Goal: Information Seeking & Learning: Learn about a topic

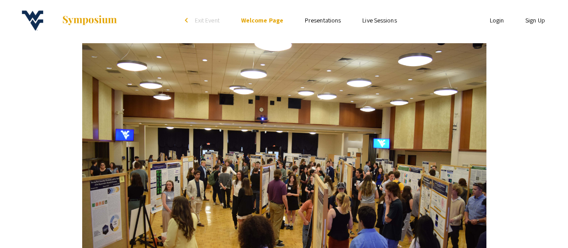
click at [316, 17] on link "Presentations" at bounding box center [323, 20] width 36 height 8
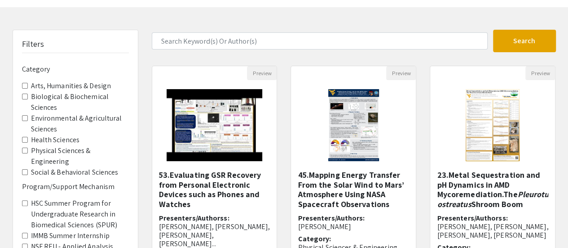
scroll to position [45, 0]
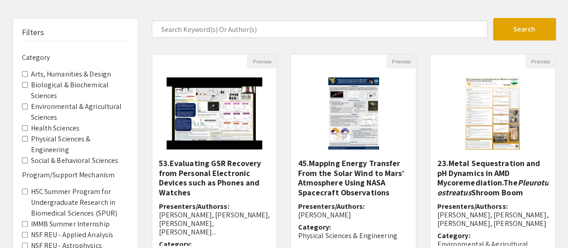
click at [62, 86] on label "Biological & Biochemical Sciences" at bounding box center [80, 91] width 98 height 22
click at [28, 86] on Sciences "Biological & Biochemical Sciences" at bounding box center [25, 85] width 6 height 6
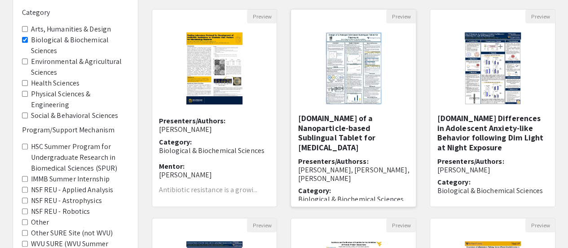
scroll to position [45, 0]
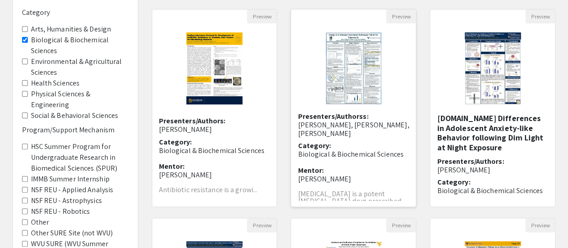
click at [367, 70] on img "Open Presentation <p>71.Design of a Nanoparticle-based Sublingual Tablet for Ra…" at bounding box center [354, 68] width 74 height 90
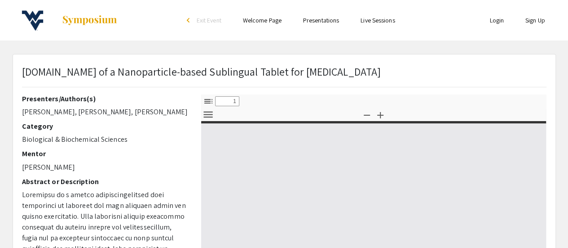
select select "custom"
type input "0"
select select "custom"
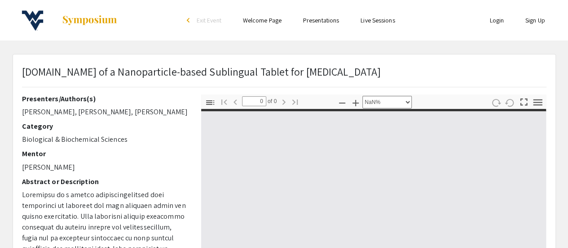
type input "1"
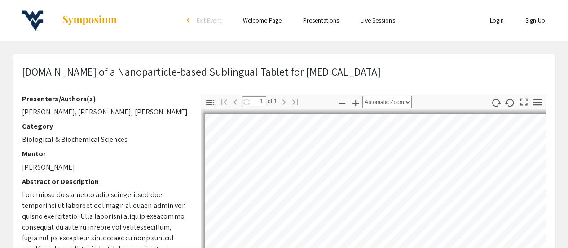
select select "auto"
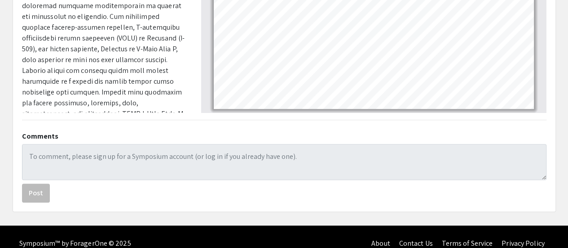
scroll to position [309, 0]
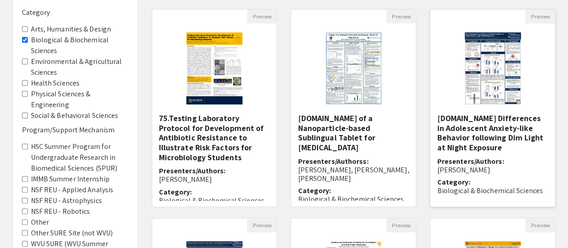
scroll to position [31, 0]
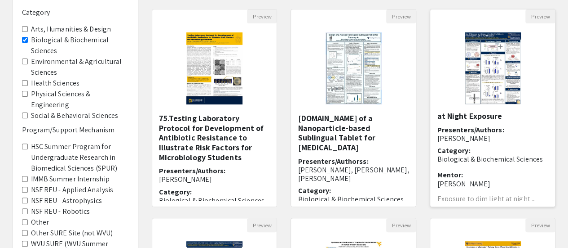
click at [491, 83] on img at bounding box center [493, 68] width 74 height 90
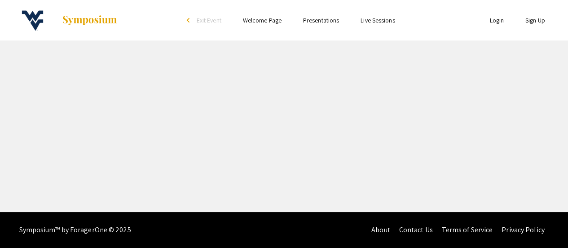
select select "custom"
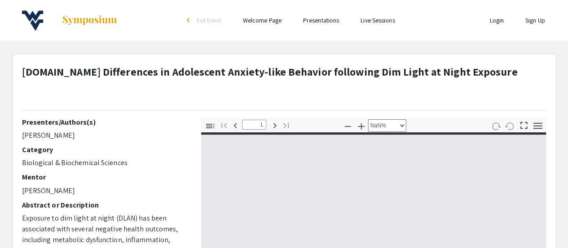
type input "0"
select select "custom"
type input "1"
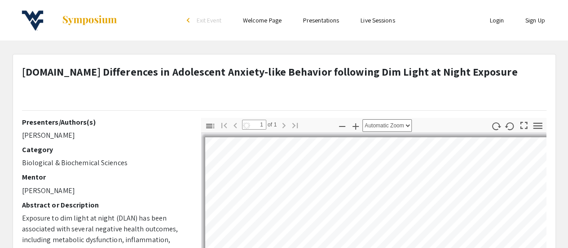
select select "auto"
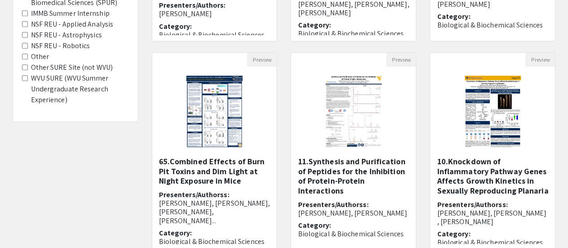
scroll to position [270, 0]
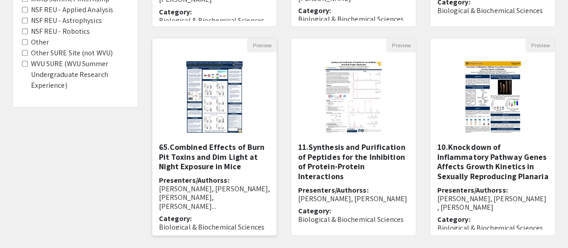
click at [219, 93] on img at bounding box center [214, 97] width 74 height 90
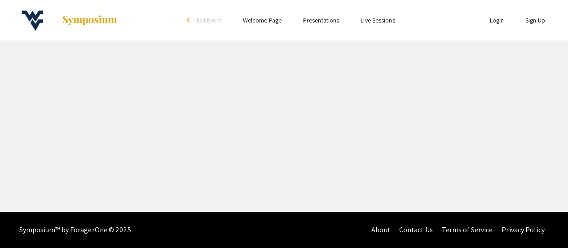
select select "custom"
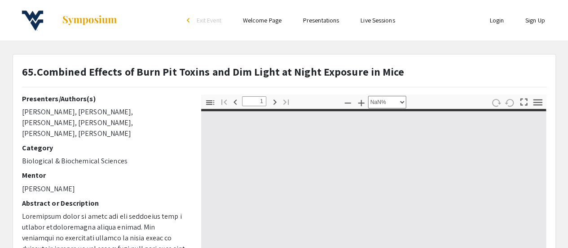
type input "0"
select select "custom"
type input "1"
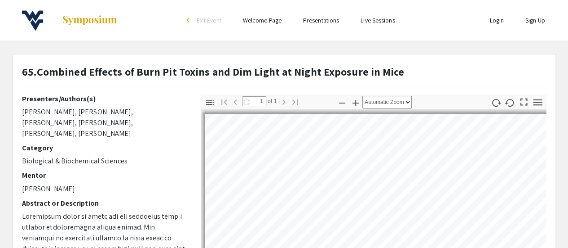
select select "auto"
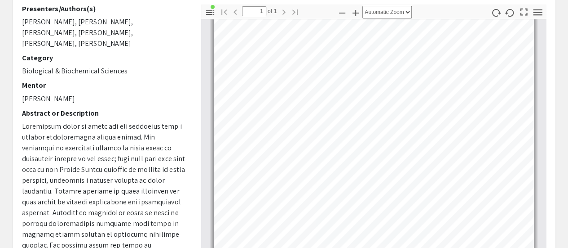
scroll to position [180, 0]
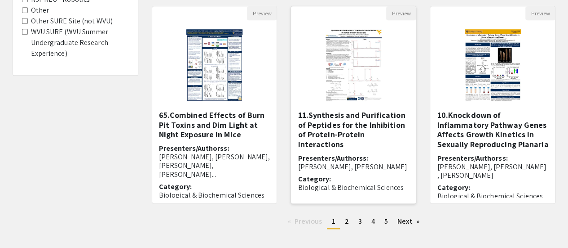
scroll to position [314, 0]
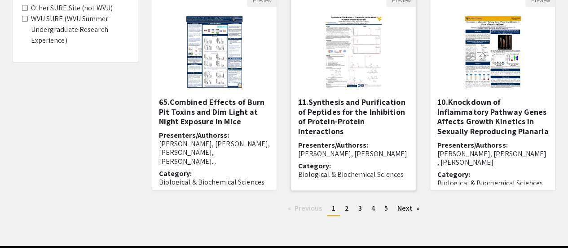
click at [356, 53] on img at bounding box center [354, 52] width 74 height 90
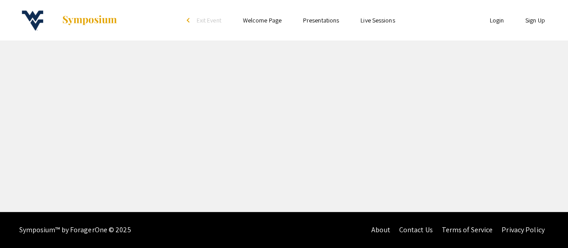
select select "custom"
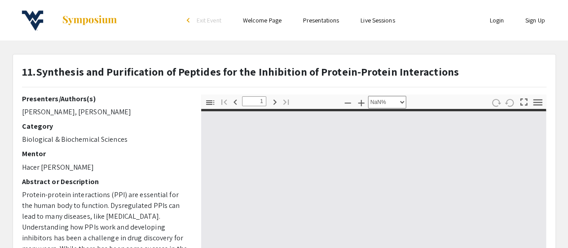
type input "0"
select select "custom"
type input "1"
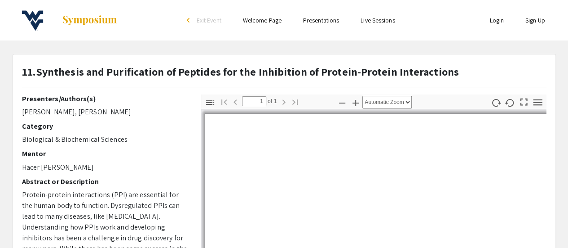
select select "auto"
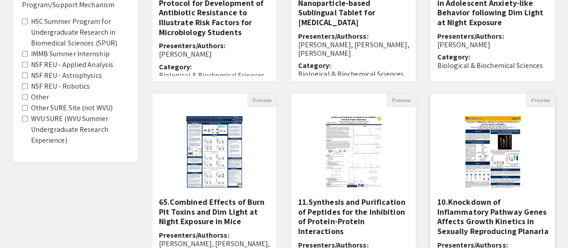
scroll to position [270, 0]
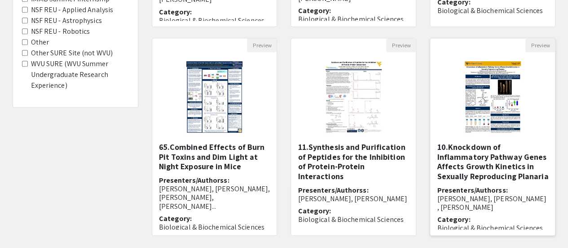
click at [468, 97] on img "Open Presentation <p>10.Knockdown of Inflammatory Pathway Genes Affects Growth …" at bounding box center [493, 97] width 74 height 90
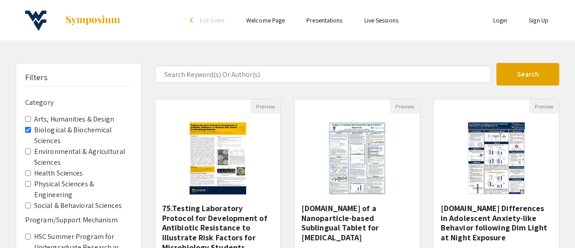
select select "custom"
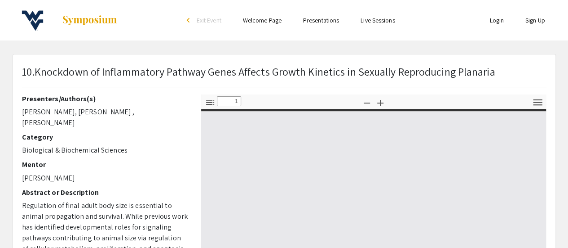
type input "0"
select select "custom"
type input "1"
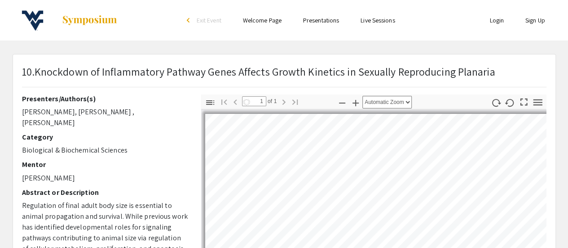
scroll to position [39, 0]
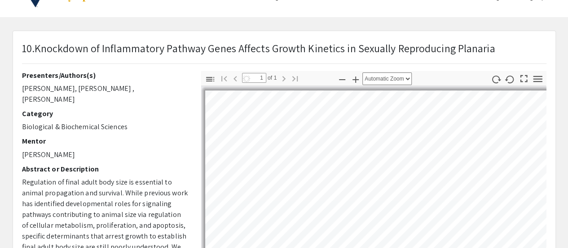
select select "auto"
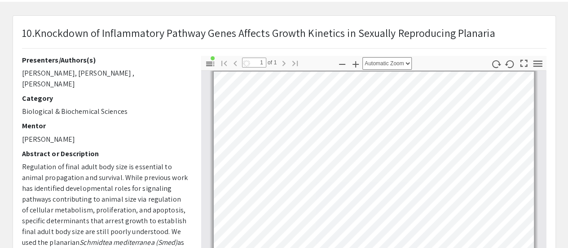
scroll to position [45, 0]
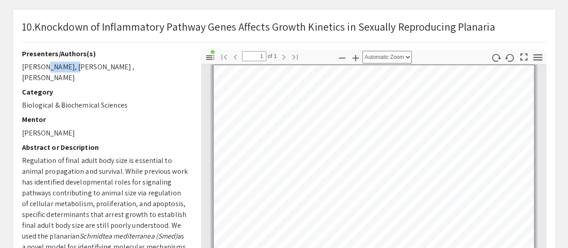
drag, startPoint x: 71, startPoint y: 65, endPoint x: 40, endPoint y: 64, distance: 31.0
click at [40, 64] on p "[PERSON_NAME], [PERSON_NAME] , [PERSON_NAME]" at bounding box center [105, 73] width 166 height 22
copy p "Jaczynska"
click at [50, 64] on p "[PERSON_NAME], [PERSON_NAME] , [PERSON_NAME]" at bounding box center [105, 73] width 166 height 22
click at [23, 68] on div "Presenters/Authors(s) [PERSON_NAME], [PERSON_NAME] , [PERSON_NAME] Category Bio…" at bounding box center [104, 206] width 179 height 314
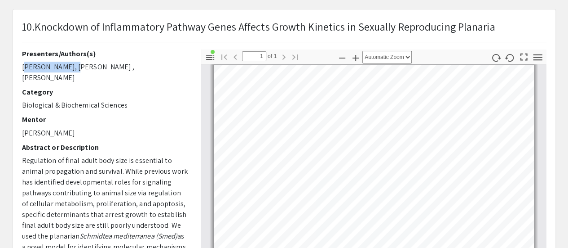
drag, startPoint x: 22, startPoint y: 67, endPoint x: 69, endPoint y: 65, distance: 46.3
click at [69, 65] on p "[PERSON_NAME], [PERSON_NAME] , [PERSON_NAME]" at bounding box center [105, 73] width 166 height 22
copy p "[PERSON_NAME]"
drag, startPoint x: 115, startPoint y: 67, endPoint x: 88, endPoint y: 67, distance: 27.0
click at [88, 67] on p "[PERSON_NAME], [PERSON_NAME] , [PERSON_NAME]" at bounding box center [105, 73] width 166 height 22
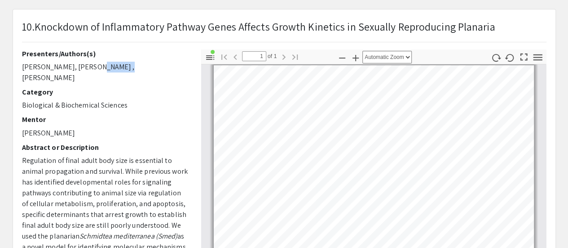
copy p "Schardan"
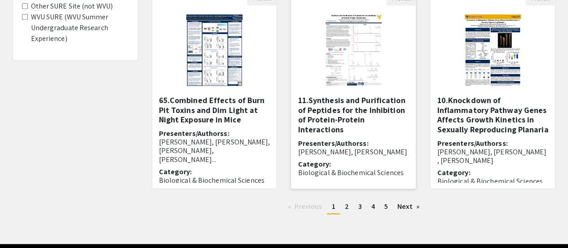
scroll to position [348, 0]
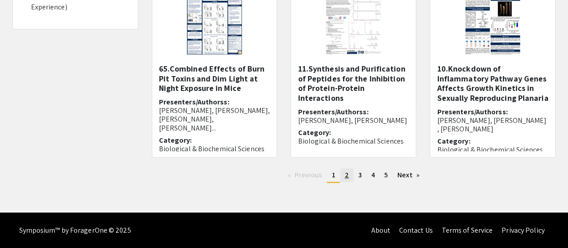
click at [344, 174] on link "page 2" at bounding box center [346, 174] width 13 height 13
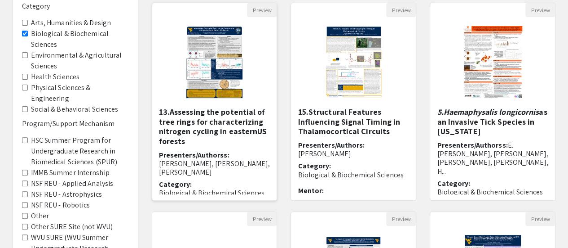
scroll to position [135, 0]
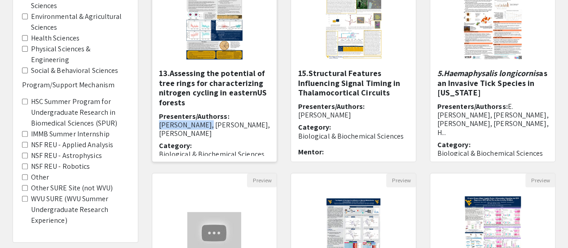
drag, startPoint x: 227, startPoint y: 115, endPoint x: 187, endPoint y: 125, distance: 41.7
click at [187, 125] on span "[PERSON_NAME], [PERSON_NAME], [PERSON_NAME]" at bounding box center [214, 129] width 111 height 18
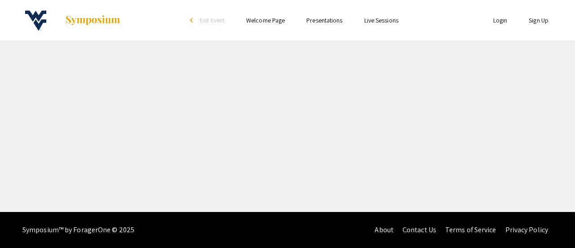
click at [187, 125] on div "Skip navigation arrow_back_ios Exit Event Welcome Page Presentations Live Sessi…" at bounding box center [287, 106] width 575 height 212
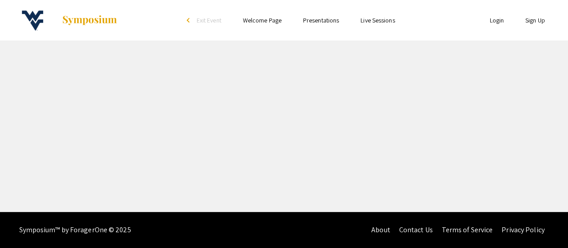
select select "custom"
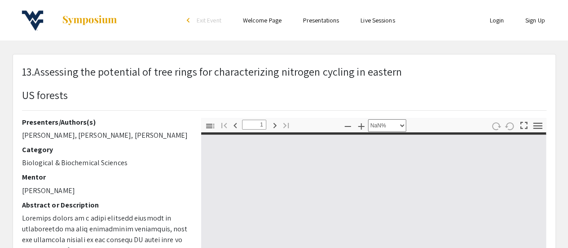
type input "0"
select select "custom"
type input "1"
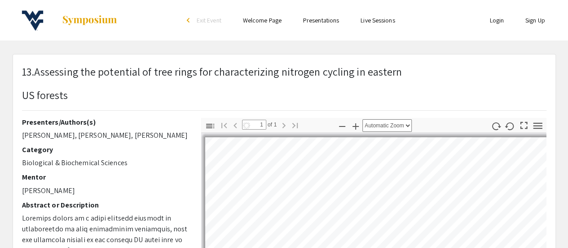
select select "auto"
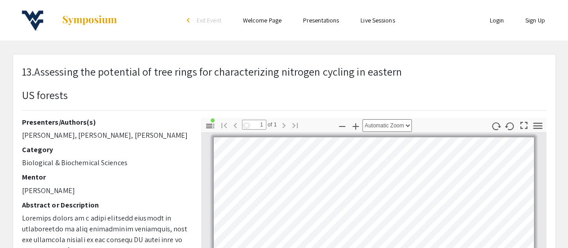
scroll to position [4, 0]
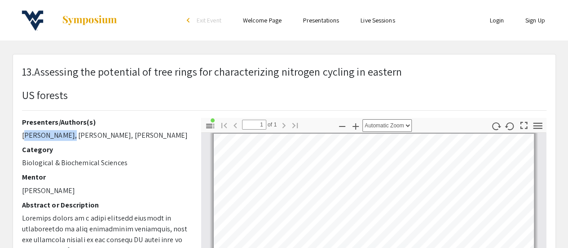
drag, startPoint x: 70, startPoint y: 138, endPoint x: 28, endPoint y: 133, distance: 42.5
copy p "[PERSON_NAME]"
drag, startPoint x: 132, startPoint y: 138, endPoint x: 207, endPoint y: 138, distance: 75.5
click at [114, 138] on p "[PERSON_NAME], [PERSON_NAME], [PERSON_NAME]" at bounding box center [105, 135] width 166 height 11
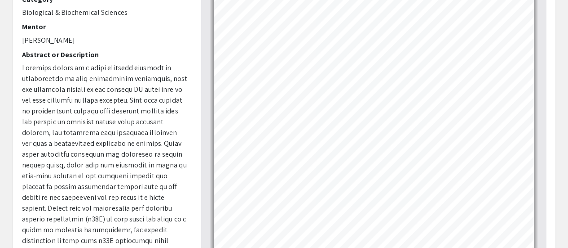
scroll to position [45, 0]
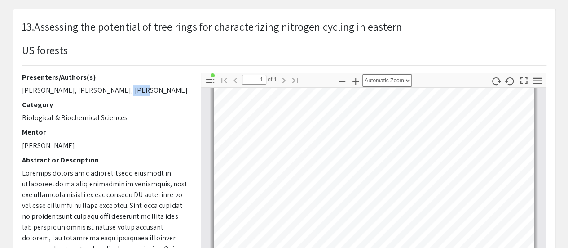
click at [131, 94] on p "[PERSON_NAME], [PERSON_NAME], [PERSON_NAME]" at bounding box center [105, 90] width 166 height 11
drag, startPoint x: 120, startPoint y: 91, endPoint x: 75, endPoint y: 95, distance: 44.7
click at [75, 95] on p "[PERSON_NAME], [PERSON_NAME], [PERSON_NAME]" at bounding box center [105, 90] width 166 height 11
copy p "[PERSON_NAME]"
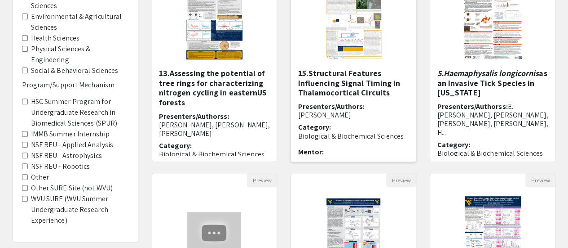
click at [347, 92] on h5 "15.Structural Features Influencing Signal Timing in Thalamocortical Circuits" at bounding box center [353, 82] width 111 height 29
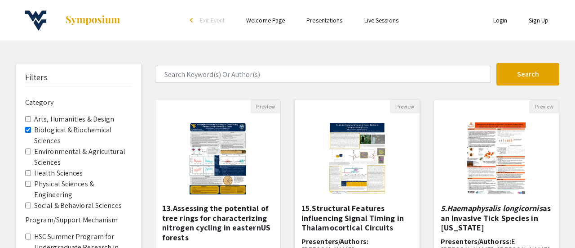
select select "custom"
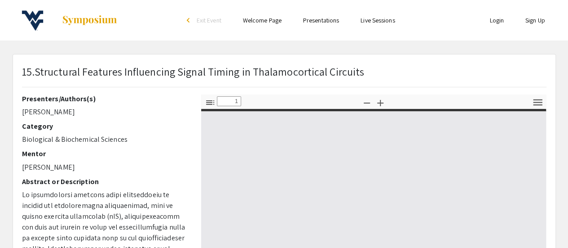
type input "0"
select select "custom"
type input "1"
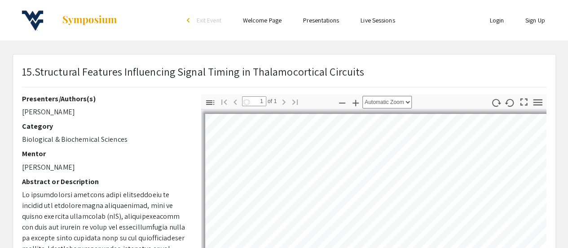
select select "auto"
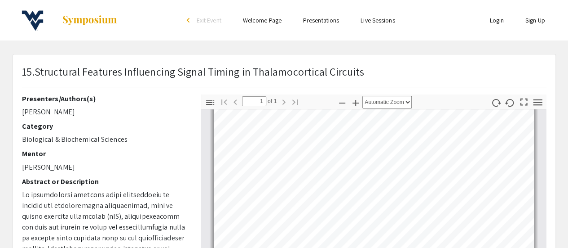
drag, startPoint x: 79, startPoint y: 113, endPoint x: 45, endPoint y: 114, distance: 33.7
click at [45, 114] on p "[PERSON_NAME]" at bounding box center [105, 111] width 166 height 11
copy p "[PERSON_NAME]"
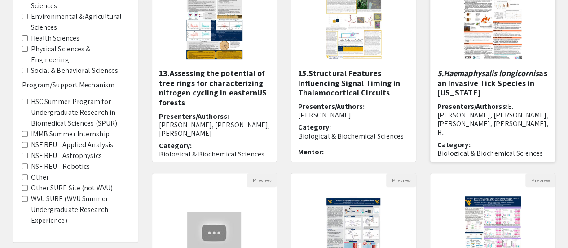
click at [468, 80] on h5 "5.Haemaphysalis longicornis as an Invasive Tick Species in [US_STATE]" at bounding box center [492, 82] width 111 height 29
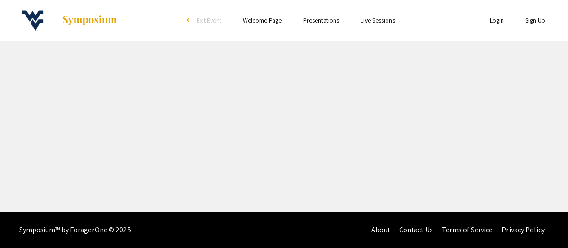
select select "custom"
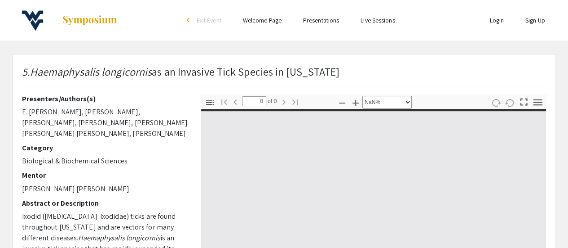
type input "1"
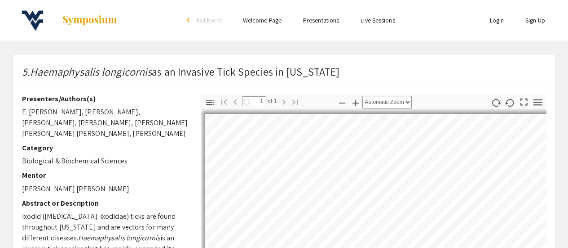
select select "auto"
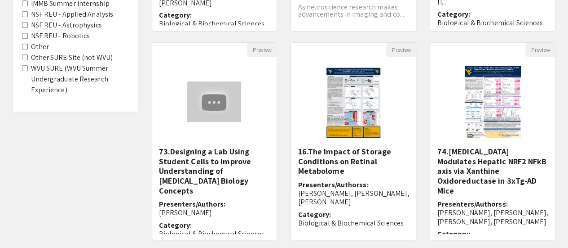
scroll to position [314, 0]
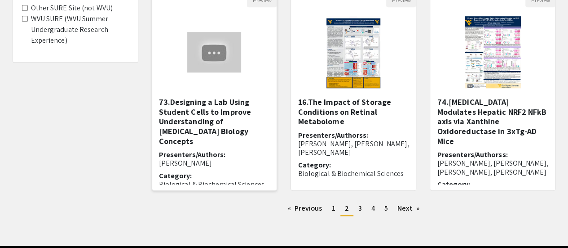
click at [197, 112] on h5 "73.Designing a Lab Using Student Cells to Improve Understanding of [MEDICAL_DAT…" at bounding box center [214, 121] width 111 height 49
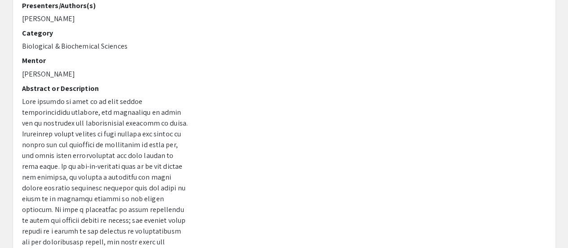
scroll to position [84, 0]
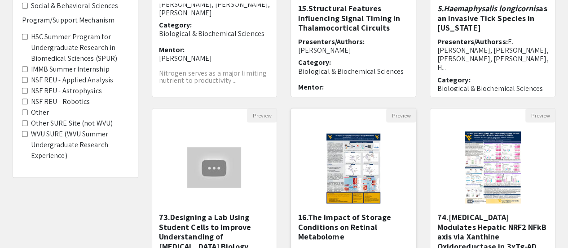
scroll to position [270, 0]
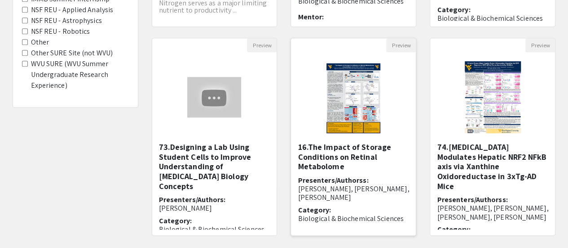
click at [355, 104] on img "Open Presentation <p>16.The Impact of Storage Conditions on Retinal Metabolome<…" at bounding box center [354, 97] width 72 height 90
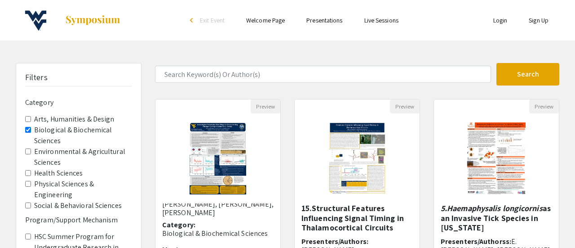
select select "custom"
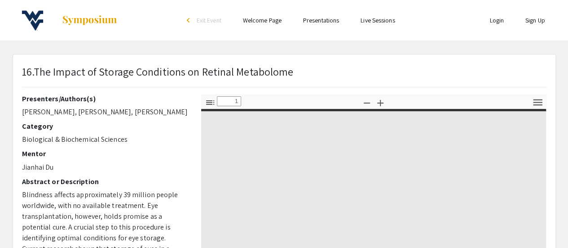
type input "0"
select select "custom"
type input "1"
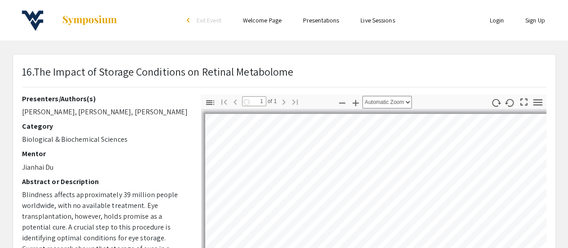
select select "auto"
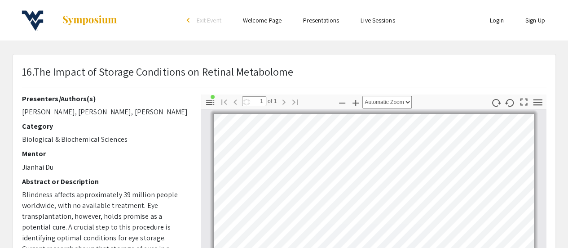
scroll to position [90, 0]
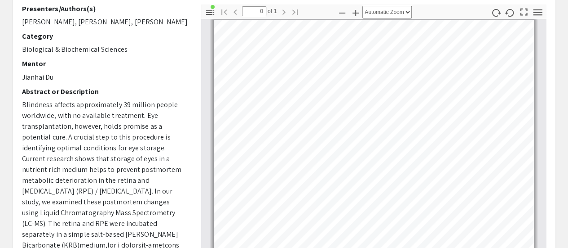
scroll to position [270, 0]
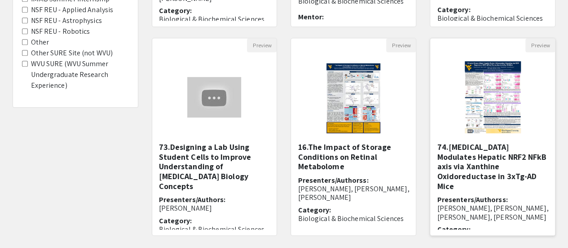
click at [480, 159] on h5 "74.[MEDICAL_DATA] Modulates Hepatic NRF2 NFkB axis via Xanthine Oxidoreductase …" at bounding box center [492, 166] width 111 height 49
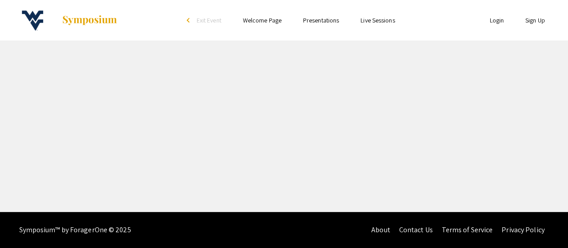
select select "custom"
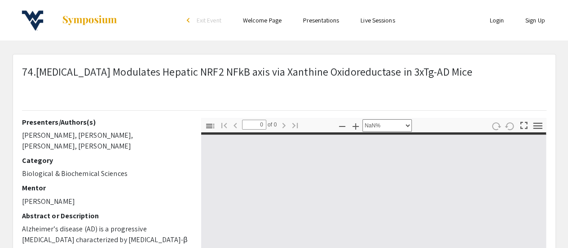
type input "1"
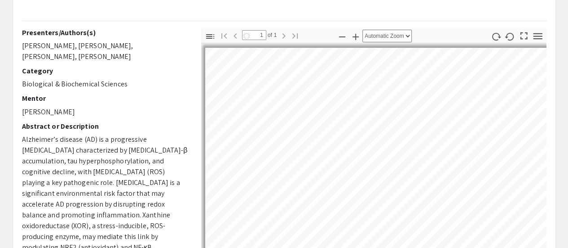
scroll to position [90, 0]
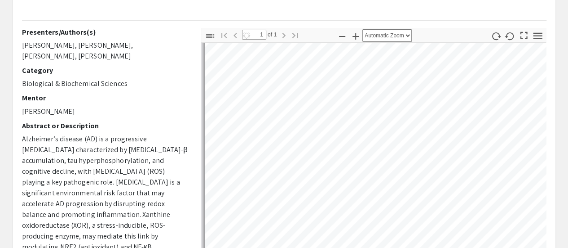
select select "auto"
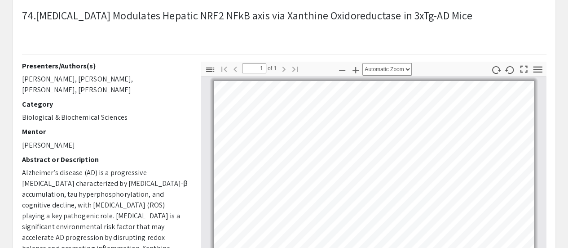
scroll to position [45, 0]
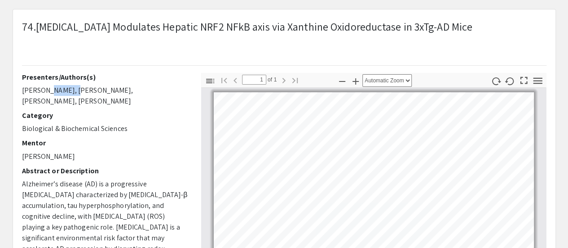
drag, startPoint x: 66, startPoint y: 91, endPoint x: 45, endPoint y: 94, distance: 20.8
click at [45, 94] on p "[PERSON_NAME], [PERSON_NAME], [PERSON_NAME], [PERSON_NAME]" at bounding box center [105, 96] width 166 height 22
click at [42, 93] on p "[PERSON_NAME], [PERSON_NAME], [PERSON_NAME], [PERSON_NAME]" at bounding box center [105, 96] width 166 height 22
drag, startPoint x: 40, startPoint y: 91, endPoint x: 64, endPoint y: 86, distance: 24.0
click at [64, 86] on p "[PERSON_NAME], [PERSON_NAME], [PERSON_NAME], [PERSON_NAME]" at bounding box center [105, 96] width 166 height 22
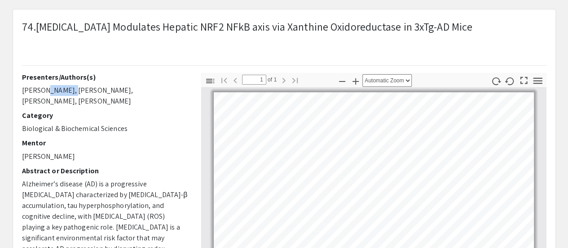
copy p "Feliachi"
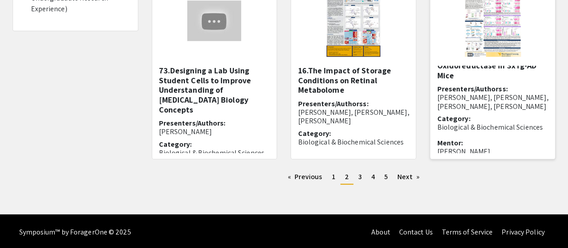
scroll to position [348, 0]
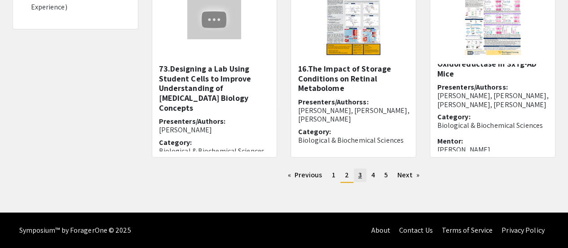
click at [355, 174] on link "page 3" at bounding box center [360, 174] width 13 height 13
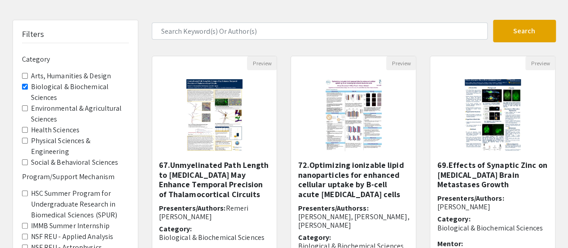
scroll to position [135, 0]
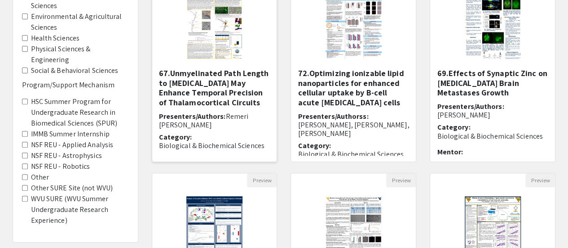
click at [237, 85] on h5 "67.Unmyelinated Path Length to [MEDICAL_DATA] May Enhance Temporal Precision of…" at bounding box center [214, 87] width 111 height 39
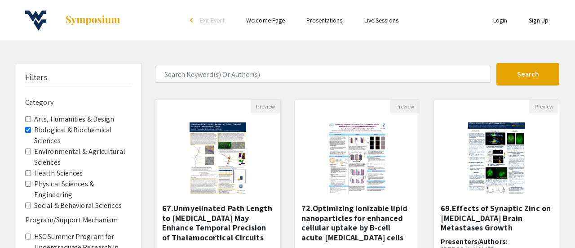
select select "custom"
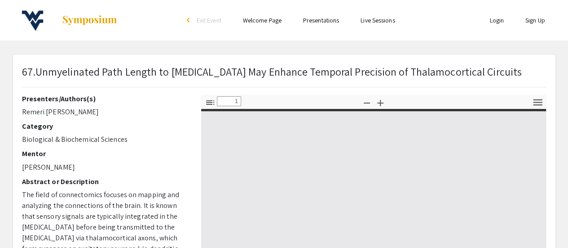
type input "0"
select select "custom"
type input "1"
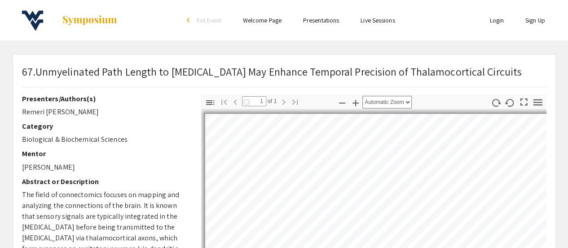
select select "auto"
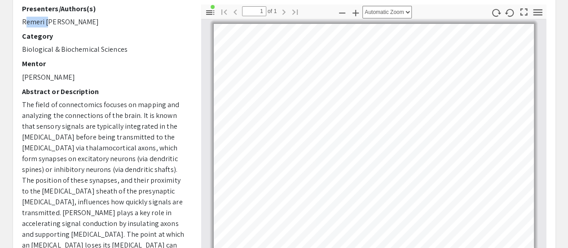
drag, startPoint x: 44, startPoint y: 21, endPoint x: 13, endPoint y: 20, distance: 30.6
click at [13, 20] on div "67.Unmyelinated Path Length to [MEDICAL_DATA] May Enhance Temporal Precision of…" at bounding box center [284, 191] width 543 height 453
copy p "Remeri"
drag, startPoint x: 123, startPoint y: 22, endPoint x: 22, endPoint y: 23, distance: 100.6
click at [21, 19] on div "Presenters/Authors(s) Remeri [PERSON_NAME] Category Biological & Biochemical Sc…" at bounding box center [104, 161] width 179 height 314
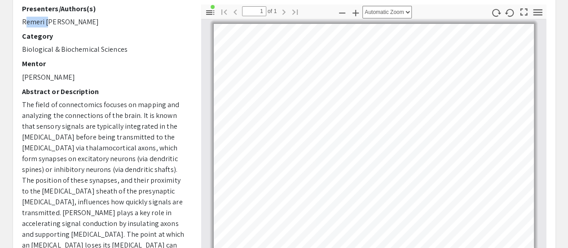
copy p "Remeri [PERSON_NAME]"
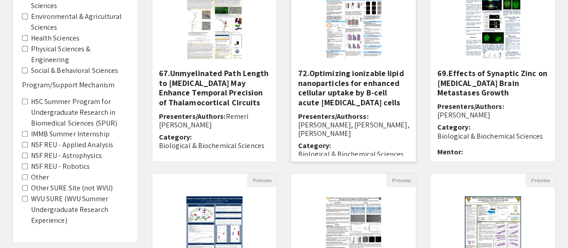
click at [324, 88] on h5 "72.Optimizing ionizable lipid nanoparticles for enhanced cellular uptake by B-c…" at bounding box center [353, 87] width 111 height 39
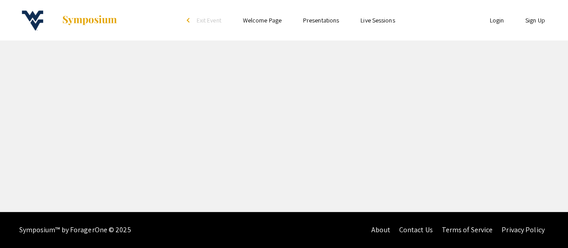
select select "custom"
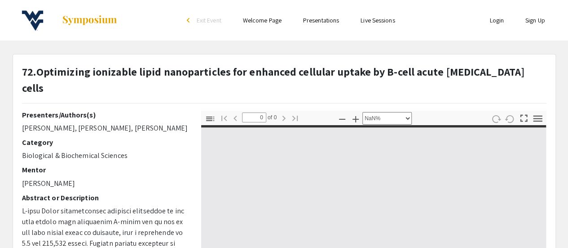
type input "1"
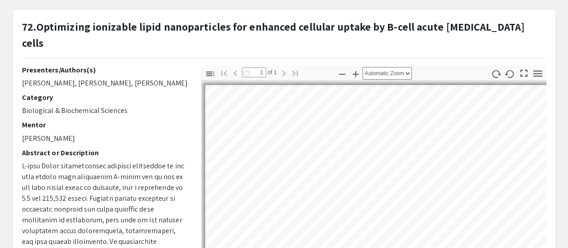
select select "auto"
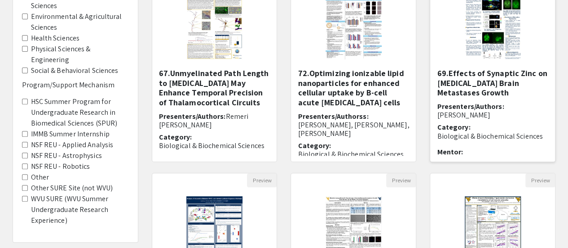
click at [448, 45] on div "Open Presentation <p>69.Effects of Synaptic Zinc on Breast Cancer Brain Metasta…" at bounding box center [492, 23] width 125 height 90
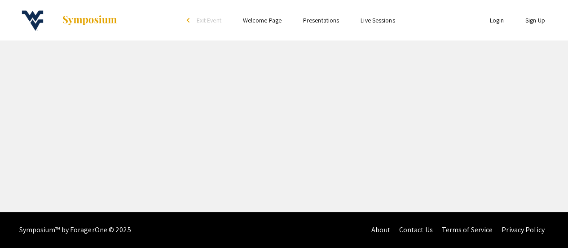
select select "custom"
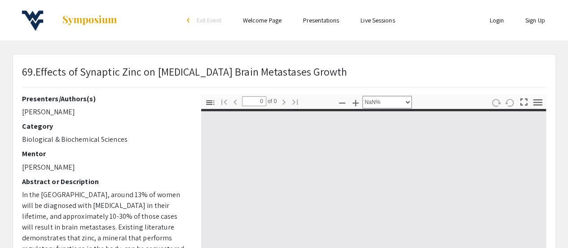
type input "1"
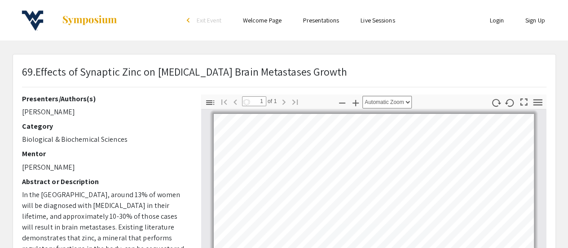
select select "auto"
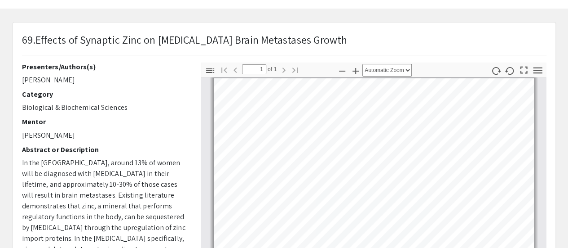
scroll to position [45, 0]
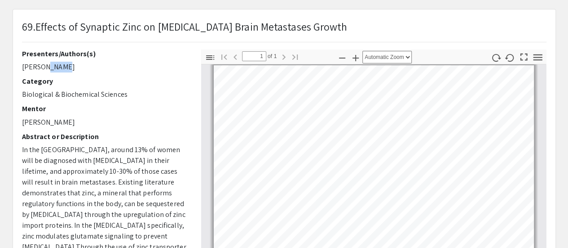
drag, startPoint x: 62, startPoint y: 66, endPoint x: 44, endPoint y: 67, distance: 17.6
click at [44, 67] on p "[PERSON_NAME]" at bounding box center [105, 67] width 166 height 11
copy p "Bagal"
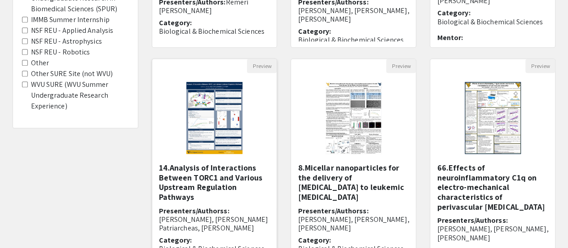
scroll to position [270, 0]
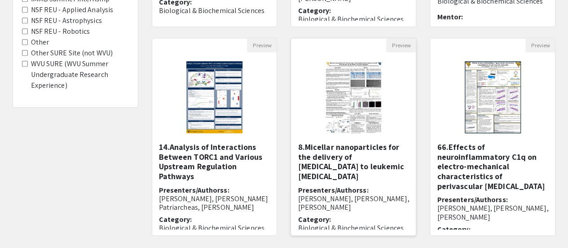
click at [376, 94] on img "Open Presentation <p>8.Micellar nanoparticles for the delivery of Dexamethasone…" at bounding box center [354, 97] width 74 height 90
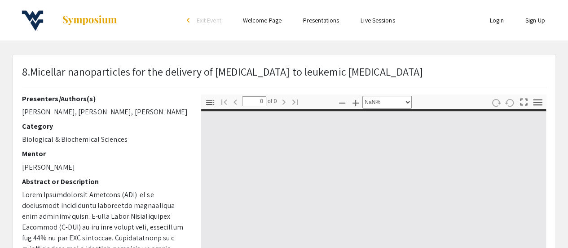
select select "auto"
type input "1"
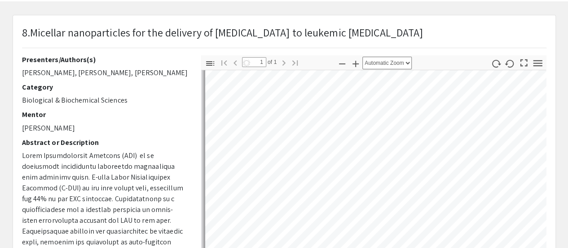
scroll to position [1384, 0]
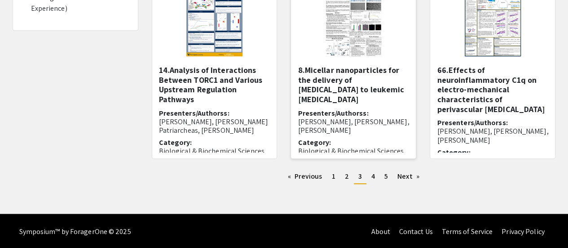
scroll to position [348, 0]
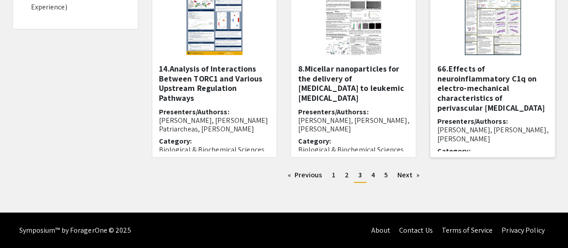
click at [483, 53] on img at bounding box center [493, 19] width 74 height 90
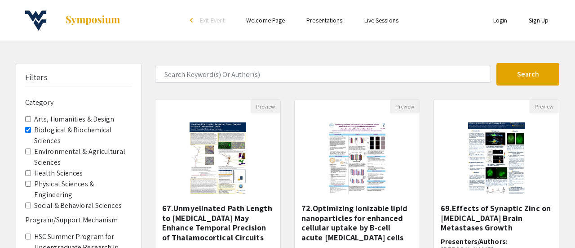
select select "custom"
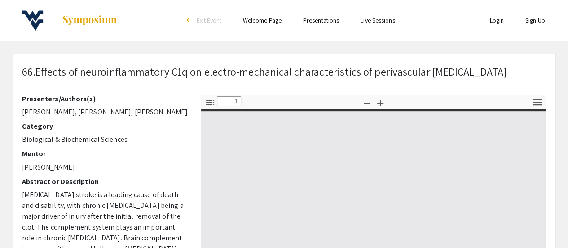
type input "0"
select select "custom"
type input "1"
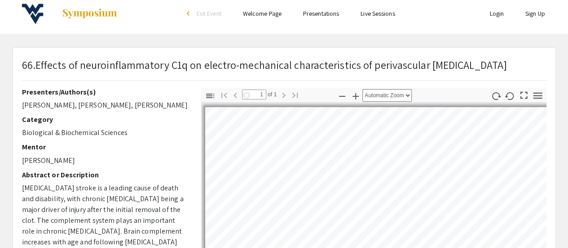
scroll to position [90, 0]
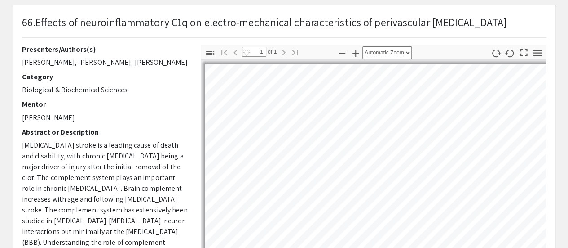
select select "auto"
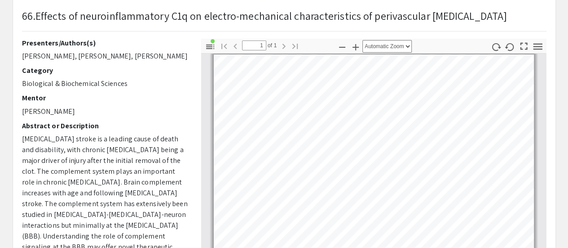
scroll to position [45, 0]
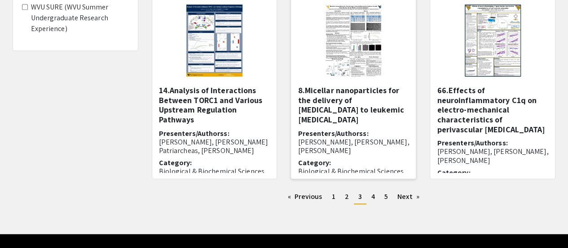
scroll to position [348, 0]
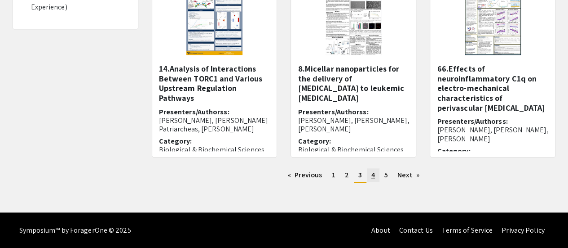
click at [370, 177] on link "page 4" at bounding box center [373, 174] width 13 height 13
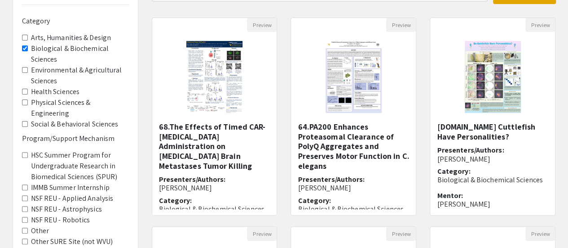
scroll to position [90, 0]
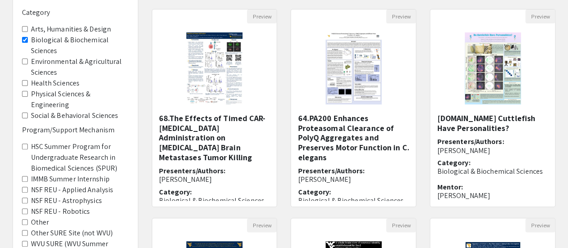
drag, startPoint x: 506, startPoint y: 139, endPoint x: 506, endPoint y: 146, distance: 6.7
click at [506, 146] on h6 "Presenters/Authors: [PERSON_NAME]" at bounding box center [492, 145] width 111 height 17
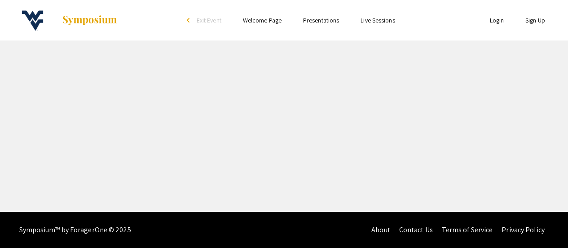
select select "custom"
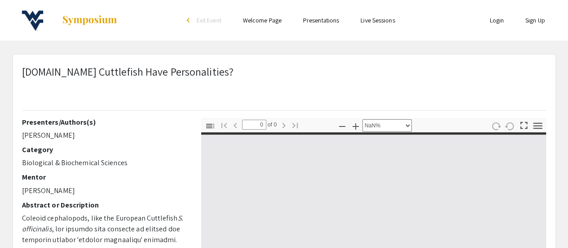
type input "1"
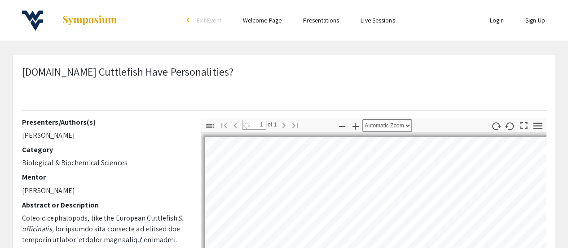
select select "auto"
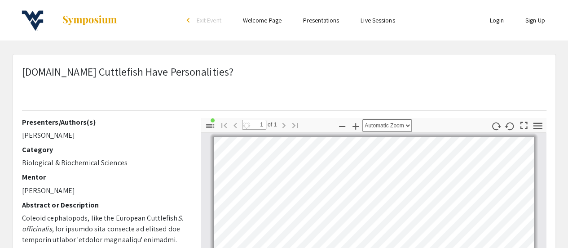
scroll to position [4, 0]
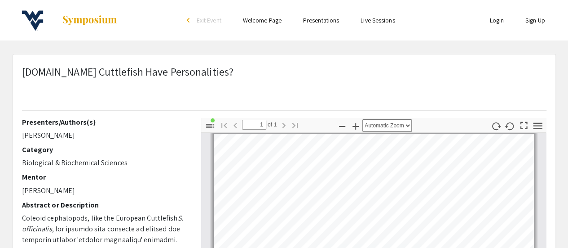
drag, startPoint x: 76, startPoint y: 134, endPoint x: 23, endPoint y: 138, distance: 53.1
click at [22, 136] on p "[PERSON_NAME]" at bounding box center [105, 135] width 166 height 11
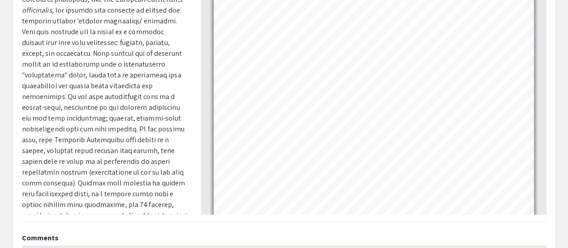
scroll to position [225, 0]
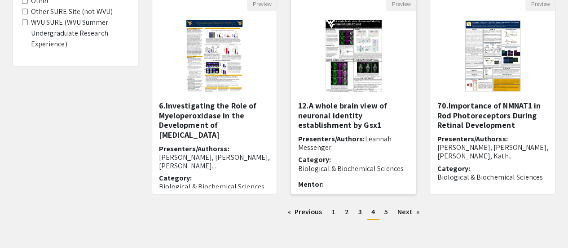
scroll to position [314, 0]
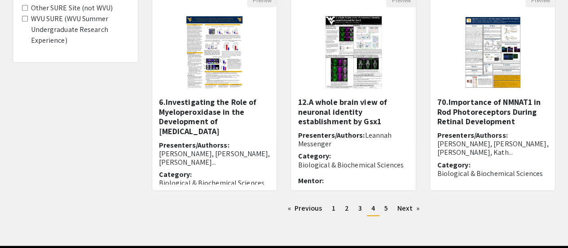
click at [216, 56] on img "Open Presentation <p>6.Investigating the Role of Myeloperoxidase in the Develop…" at bounding box center [214, 52] width 74 height 90
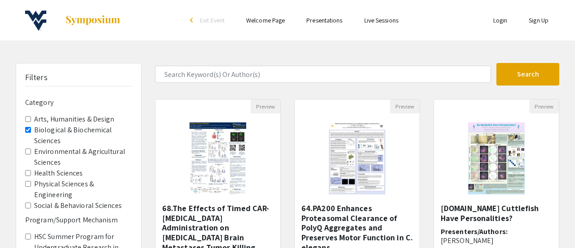
select select "custom"
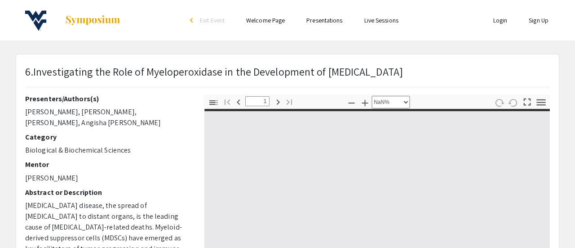
type input "0"
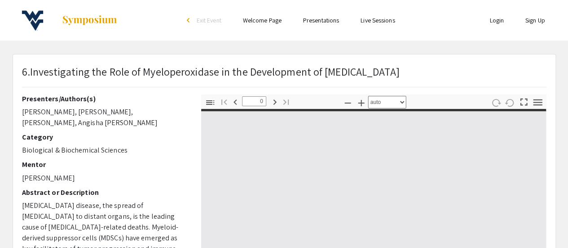
select select "custom"
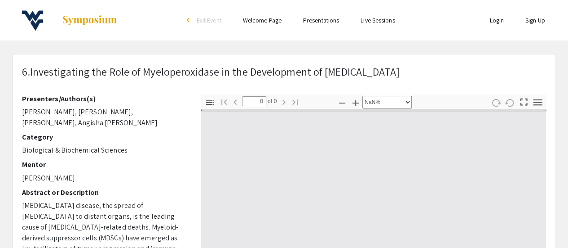
type input "1"
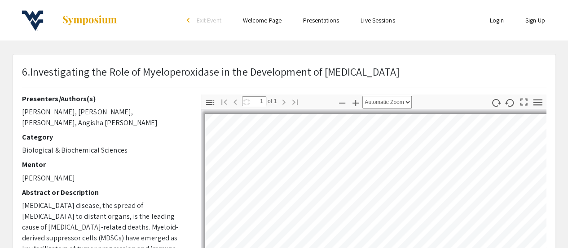
select select "auto"
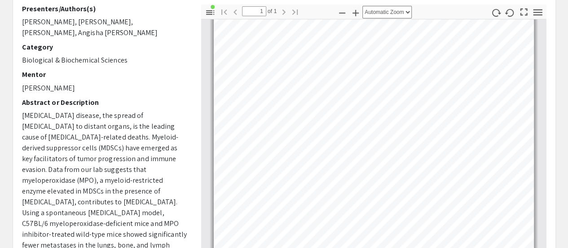
scroll to position [39, 0]
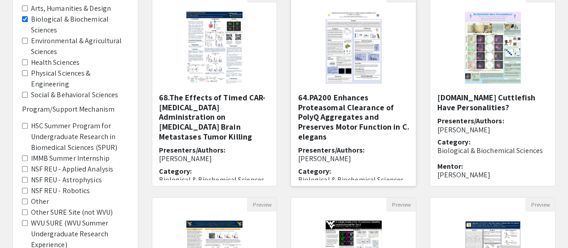
scroll to position [90, 0]
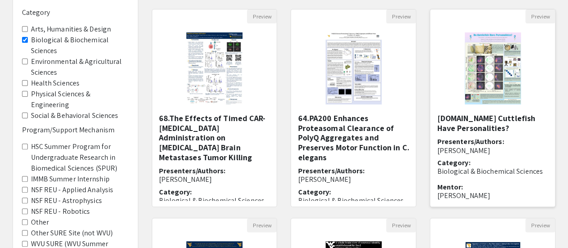
click at [478, 71] on img at bounding box center [493, 68] width 74 height 90
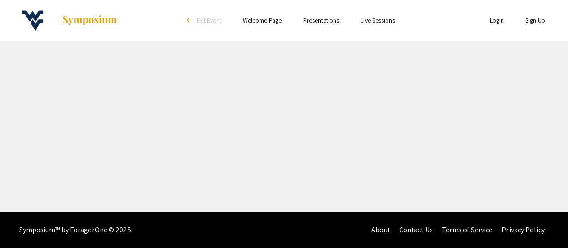
select select "custom"
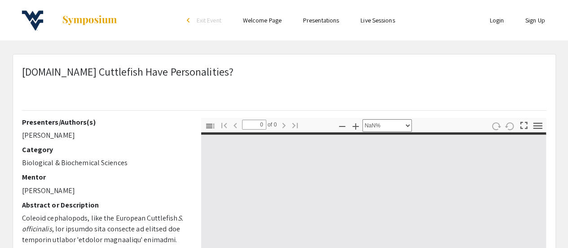
type input "1"
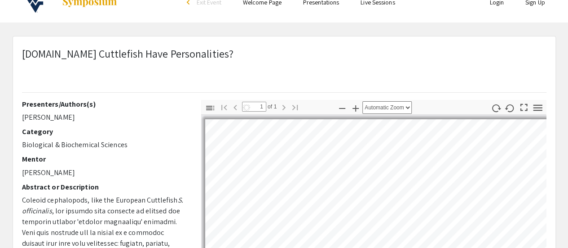
scroll to position [45, 0]
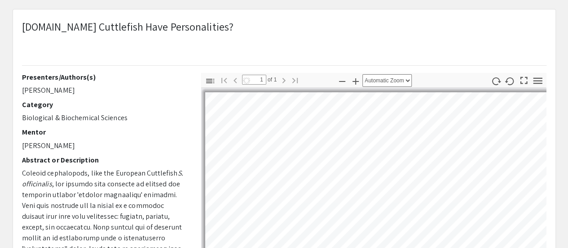
select select "auto"
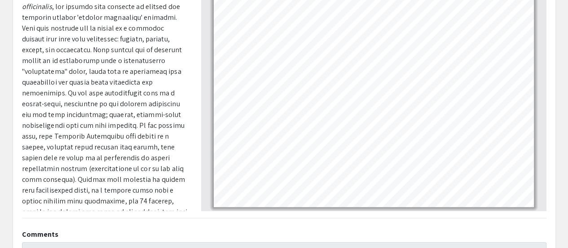
scroll to position [270, 0]
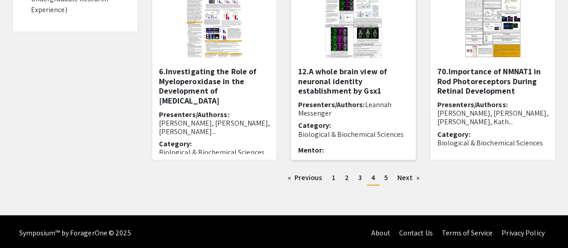
scroll to position [348, 0]
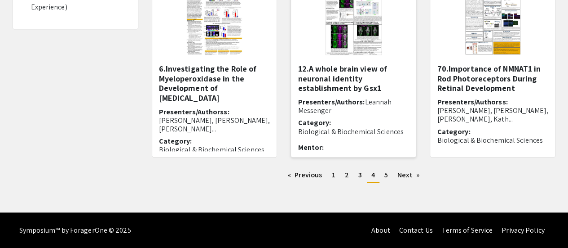
click at [336, 37] on img "Open Presentation <p>12.A whole brain view of neuronal identity establishment b…" at bounding box center [354, 19] width 74 height 90
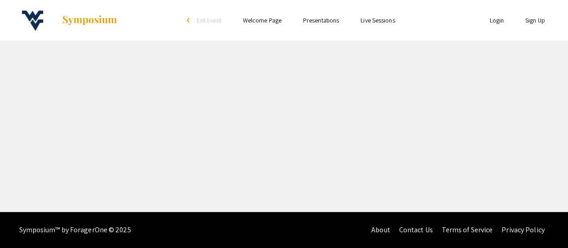
select select "custom"
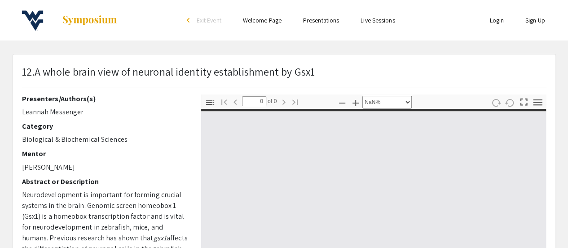
type input "1"
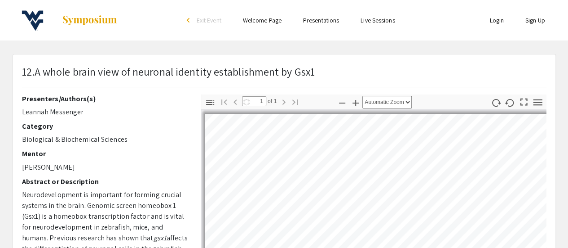
select select "auto"
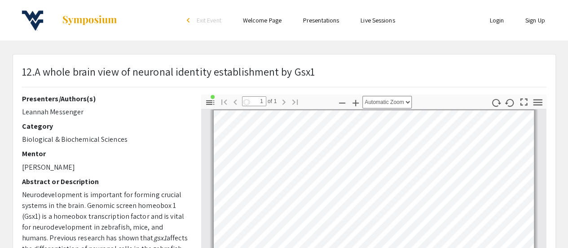
drag, startPoint x: 84, startPoint y: 111, endPoint x: 22, endPoint y: 109, distance: 62.0
click at [22, 109] on p "Leannah Messenger" at bounding box center [105, 111] width 166 height 11
click at [49, 115] on p "Leannah Messenger" at bounding box center [105, 111] width 166 height 11
drag, startPoint x: 49, startPoint y: 112, endPoint x: 81, endPoint y: 109, distance: 32.0
click at [81, 109] on p "Leannah Messenger" at bounding box center [105, 111] width 166 height 11
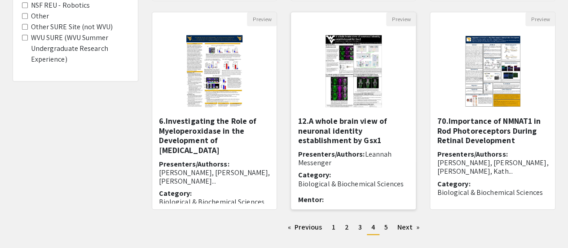
scroll to position [314, 0]
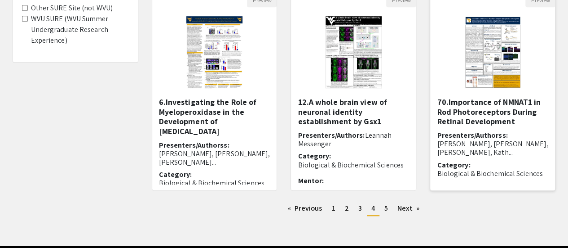
click at [492, 77] on img at bounding box center [493, 52] width 74 height 90
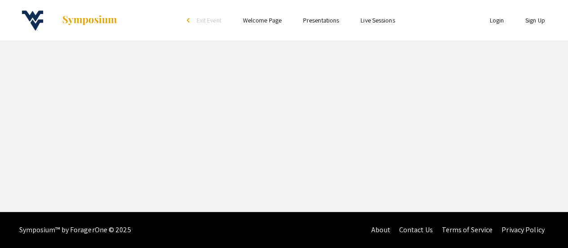
select select "custom"
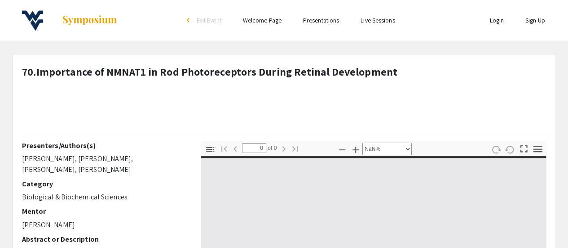
type input "1"
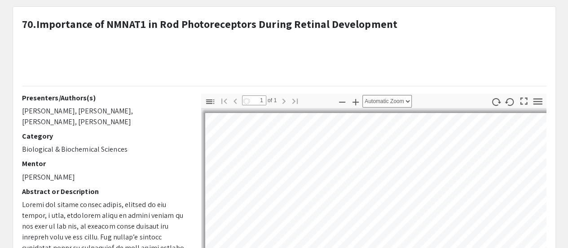
select select "auto"
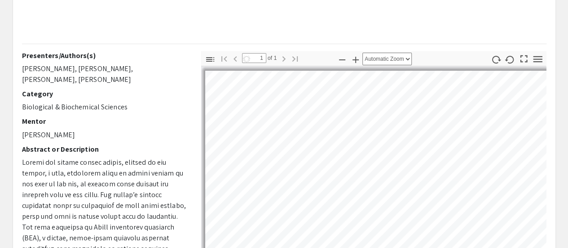
scroll to position [4, 0]
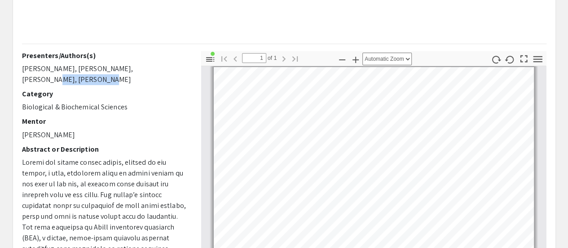
drag, startPoint x: 141, startPoint y: 67, endPoint x: 50, endPoint y: 80, distance: 92.2
click at [49, 79] on p "[PERSON_NAME], [PERSON_NAME], [PERSON_NAME], [PERSON_NAME]" at bounding box center [105, 74] width 166 height 22
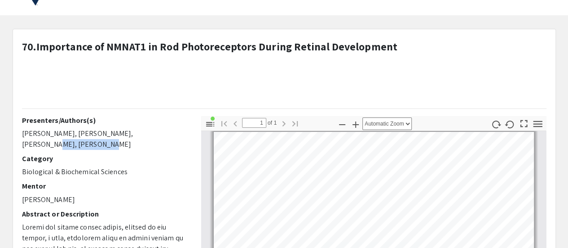
scroll to position [0, 0]
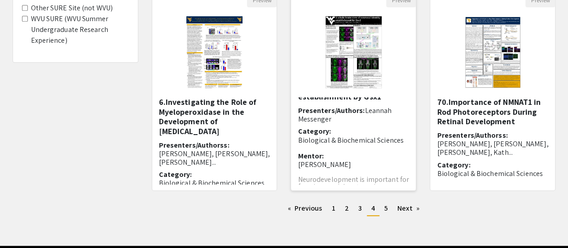
scroll to position [38, 0]
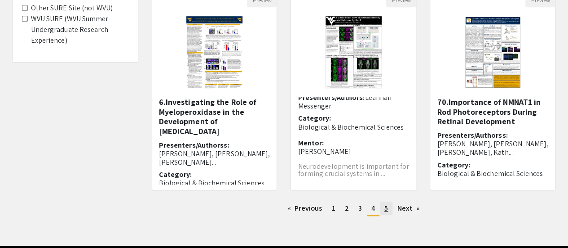
click at [382, 211] on link "page 5" at bounding box center [386, 207] width 13 height 13
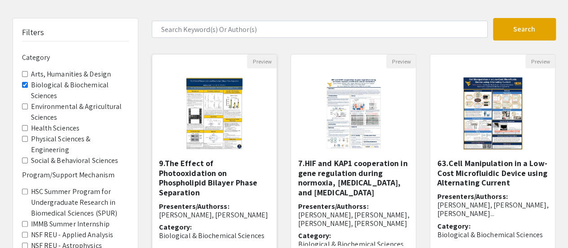
scroll to position [90, 0]
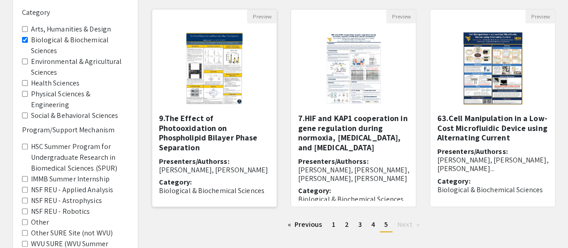
click at [220, 68] on img "Open Presentation <p><strong>9.The Effect of Photooxidation on Phospholipid Bil…" at bounding box center [214, 68] width 74 height 90
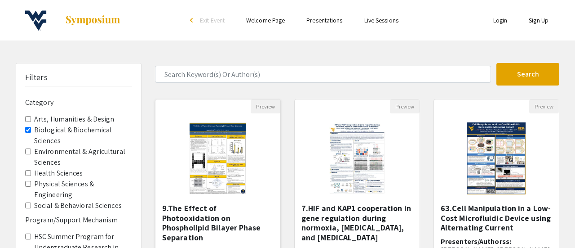
select select "custom"
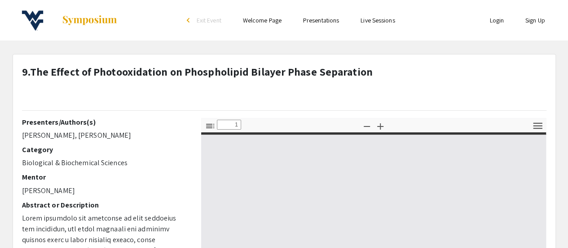
type input "0"
select select "custom"
type input "1"
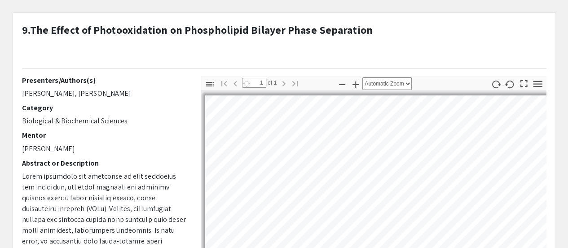
select select "auto"
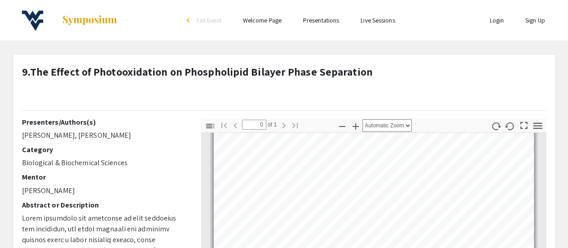
scroll to position [90, 0]
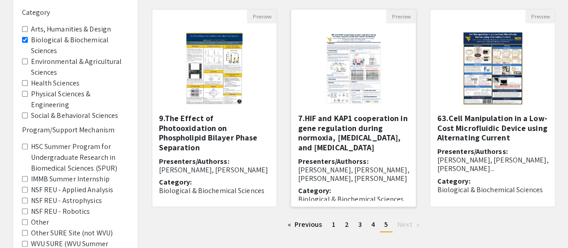
click at [353, 80] on img "Open Presentation <p>7.HIF and KAP1 cooperation in gene regulation during normo…" at bounding box center [354, 68] width 74 height 90
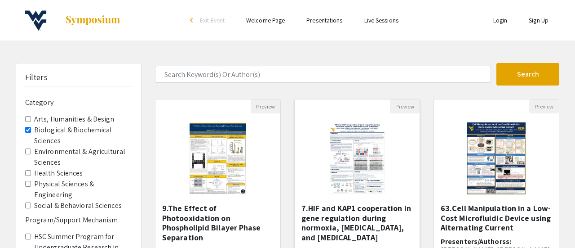
select select "custom"
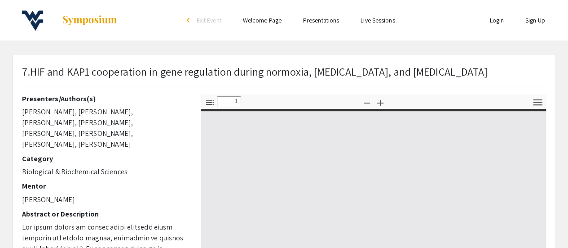
type input "0"
select select "custom"
type input "1"
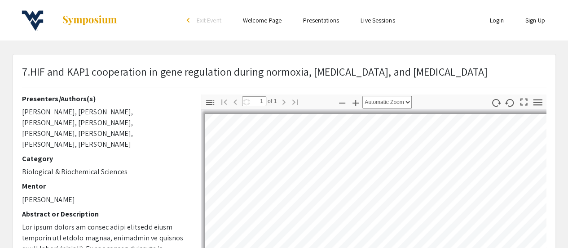
select select "auto"
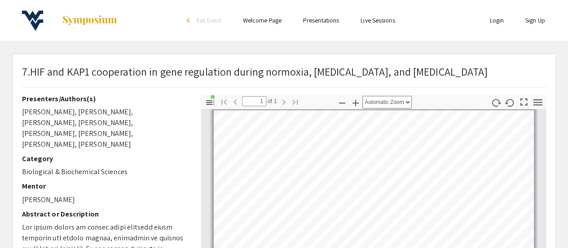
click at [77, 110] on p "[PERSON_NAME], [PERSON_NAME], [PERSON_NAME], [PERSON_NAME], [PERSON_NAME], [PER…" at bounding box center [105, 127] width 166 height 43
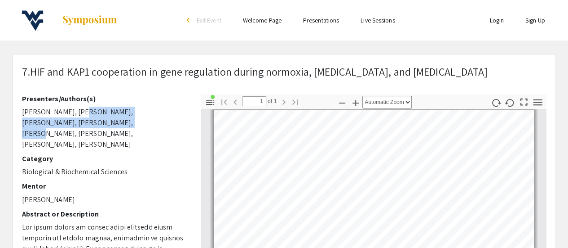
drag, startPoint x: 75, startPoint y: 110, endPoint x: 74, endPoint y: 122, distance: 11.8
click at [74, 122] on p "[PERSON_NAME], [PERSON_NAME], [PERSON_NAME], [PERSON_NAME], [PERSON_NAME], [PER…" at bounding box center [105, 127] width 166 height 43
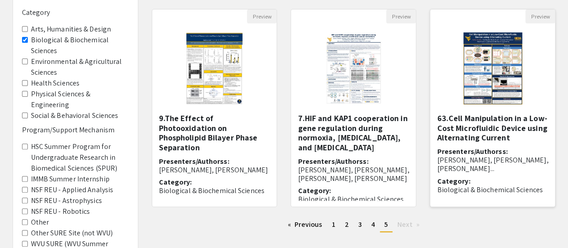
click at [489, 124] on h5 "63.Cell Manipulation in a Low-Cost Microfluidic Device using Alternating Current" at bounding box center [492, 127] width 111 height 29
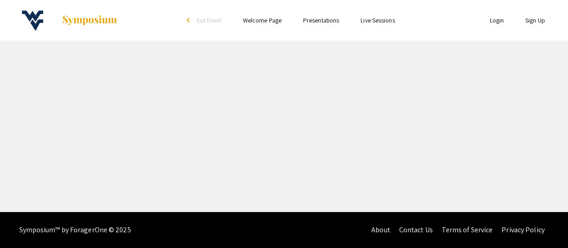
select select "custom"
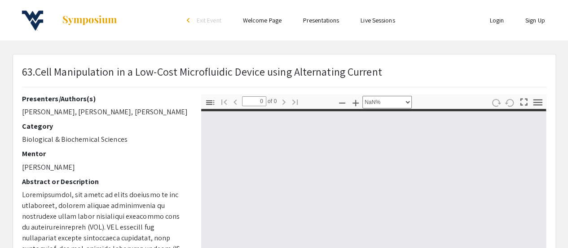
type input "1"
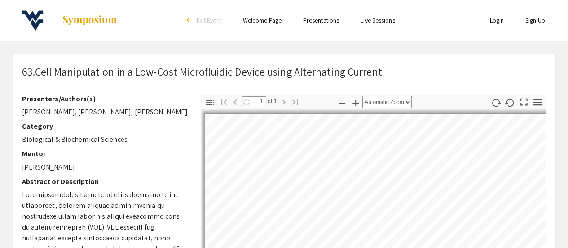
select select "auto"
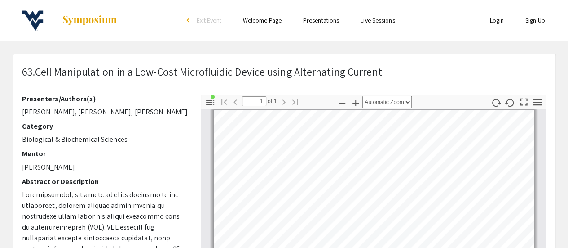
scroll to position [45, 0]
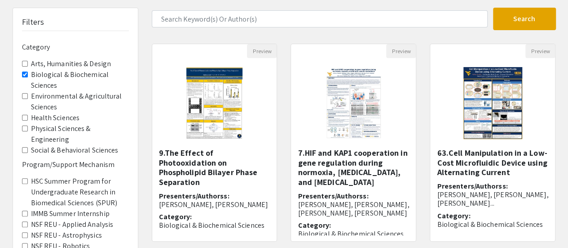
scroll to position [41, 0]
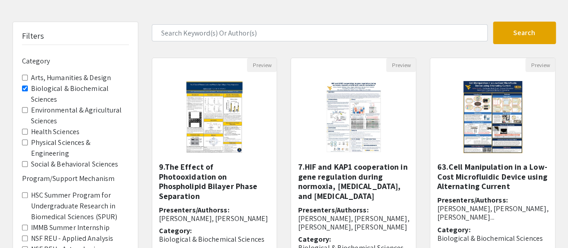
click at [23, 108] on Sciences "Environmental & Agricultural Sciences" at bounding box center [25, 110] width 6 height 6
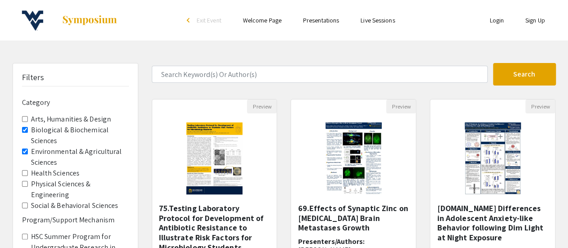
click at [23, 129] on Sciences "Biological & Biochemical Sciences" at bounding box center [25, 130] width 6 height 6
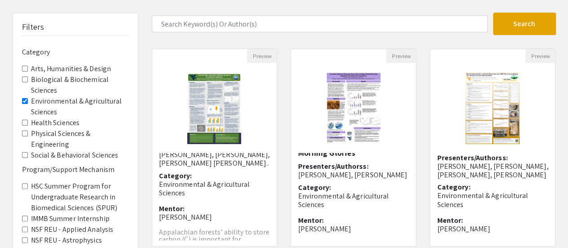
scroll to position [33, 0]
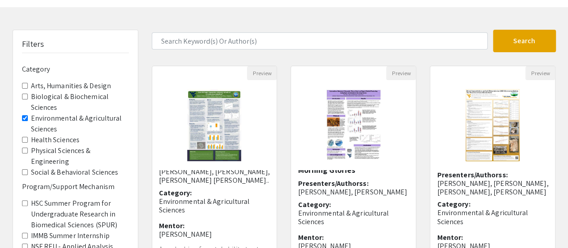
click at [22, 138] on Sciences "Health Sciences" at bounding box center [25, 140] width 6 height 6
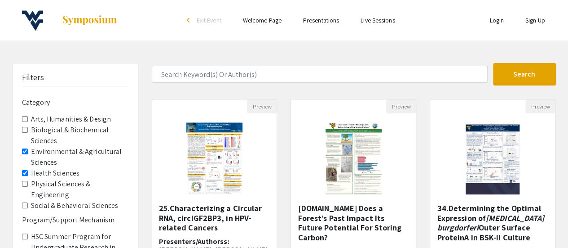
click at [25, 150] on Sciences "Environmental & Agricultural Sciences" at bounding box center [25, 151] width 6 height 6
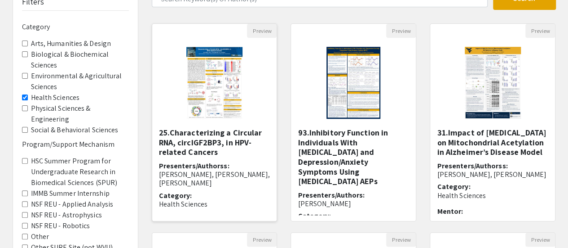
scroll to position [90, 0]
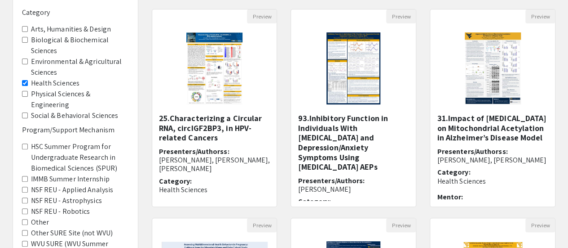
click at [201, 130] on h5 "25.Characterizing a Circular RNA, circIGF2BP3, in HPV-related Cancers" at bounding box center [214, 127] width 111 height 29
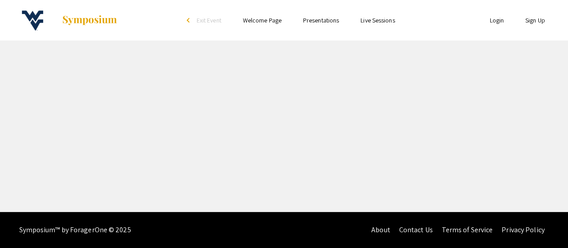
select select "custom"
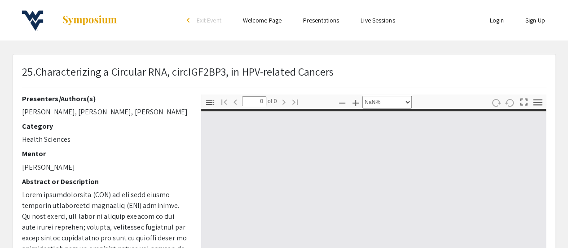
type input "1"
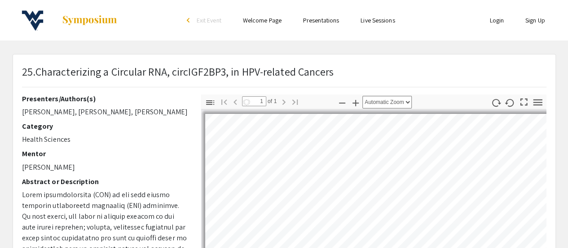
select select "auto"
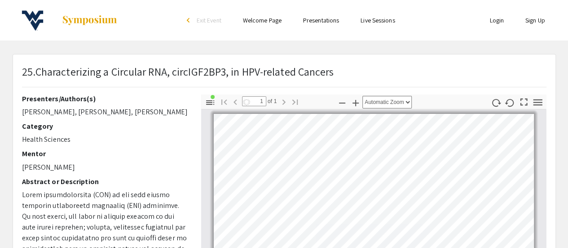
scroll to position [4, 0]
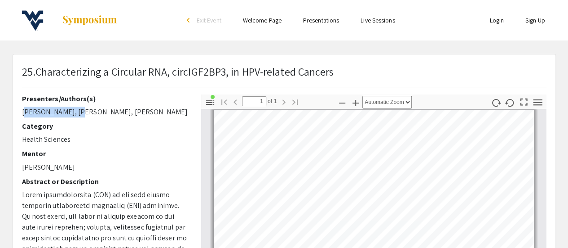
drag, startPoint x: 74, startPoint y: 112, endPoint x: 31, endPoint y: 118, distance: 44.0
click at [27, 114] on p "[PERSON_NAME], [PERSON_NAME], [PERSON_NAME]" at bounding box center [105, 111] width 166 height 11
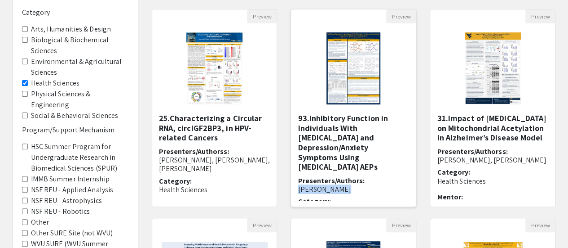
drag, startPoint x: 365, startPoint y: 160, endPoint x: 400, endPoint y: 161, distance: 35.0
click at [351, 184] on span "[PERSON_NAME]" at bounding box center [324, 188] width 53 height 9
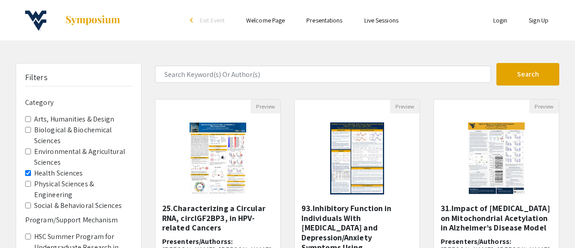
select select "custom"
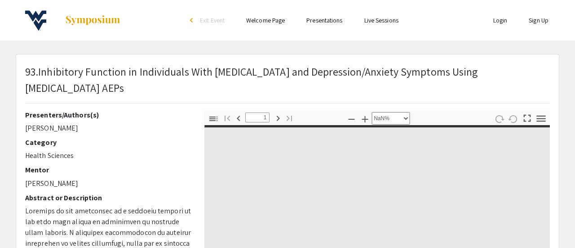
type input "0"
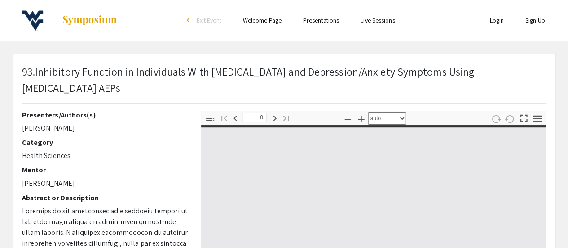
select select "custom"
type input "1"
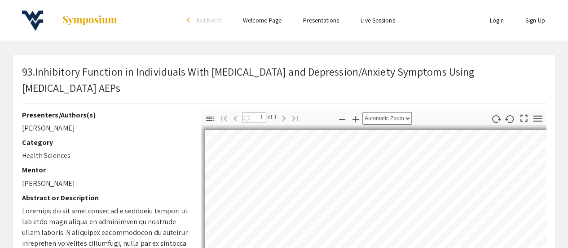
select select "auto"
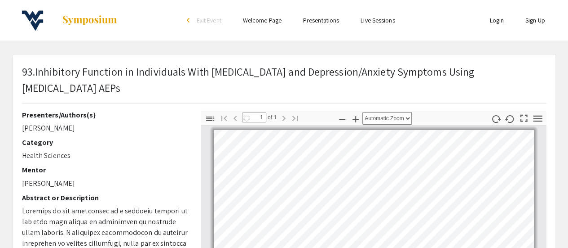
scroll to position [4, 0]
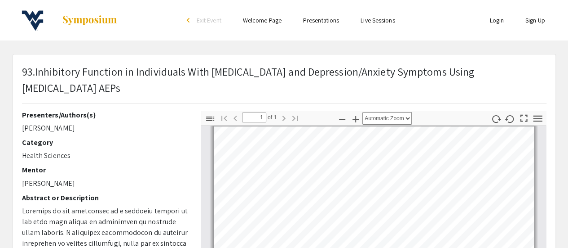
drag, startPoint x: 70, startPoint y: 112, endPoint x: 21, endPoint y: 115, distance: 49.5
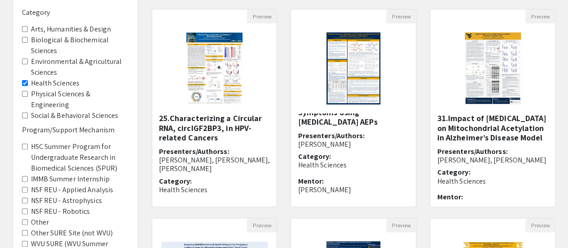
click at [470, 128] on h5 "31.Impact of [MEDICAL_DATA] on Mitochondrial Acetylation in Alzheimer’s Disease…" at bounding box center [492, 127] width 111 height 29
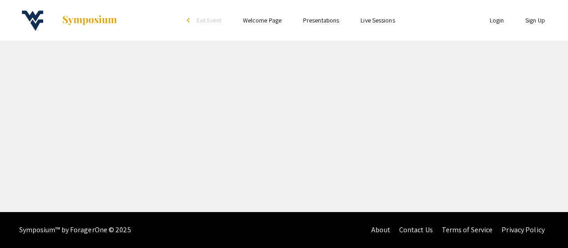
select select "custom"
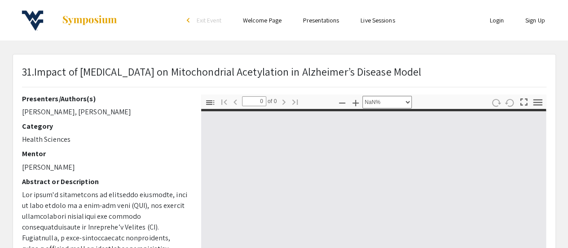
type input "1"
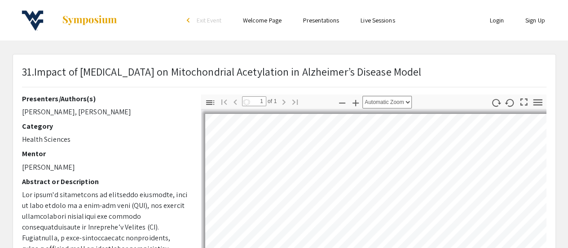
select select "auto"
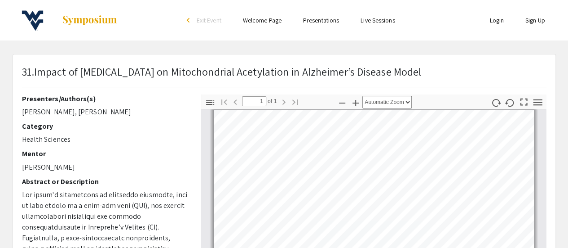
drag, startPoint x: 116, startPoint y: 112, endPoint x: 81, endPoint y: 113, distance: 35.0
click at [81, 113] on p "[PERSON_NAME], [PERSON_NAME]" at bounding box center [105, 111] width 166 height 11
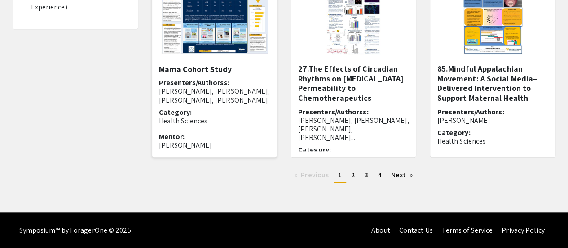
scroll to position [18, 0]
